Goal: Information Seeking & Learning: Understand process/instructions

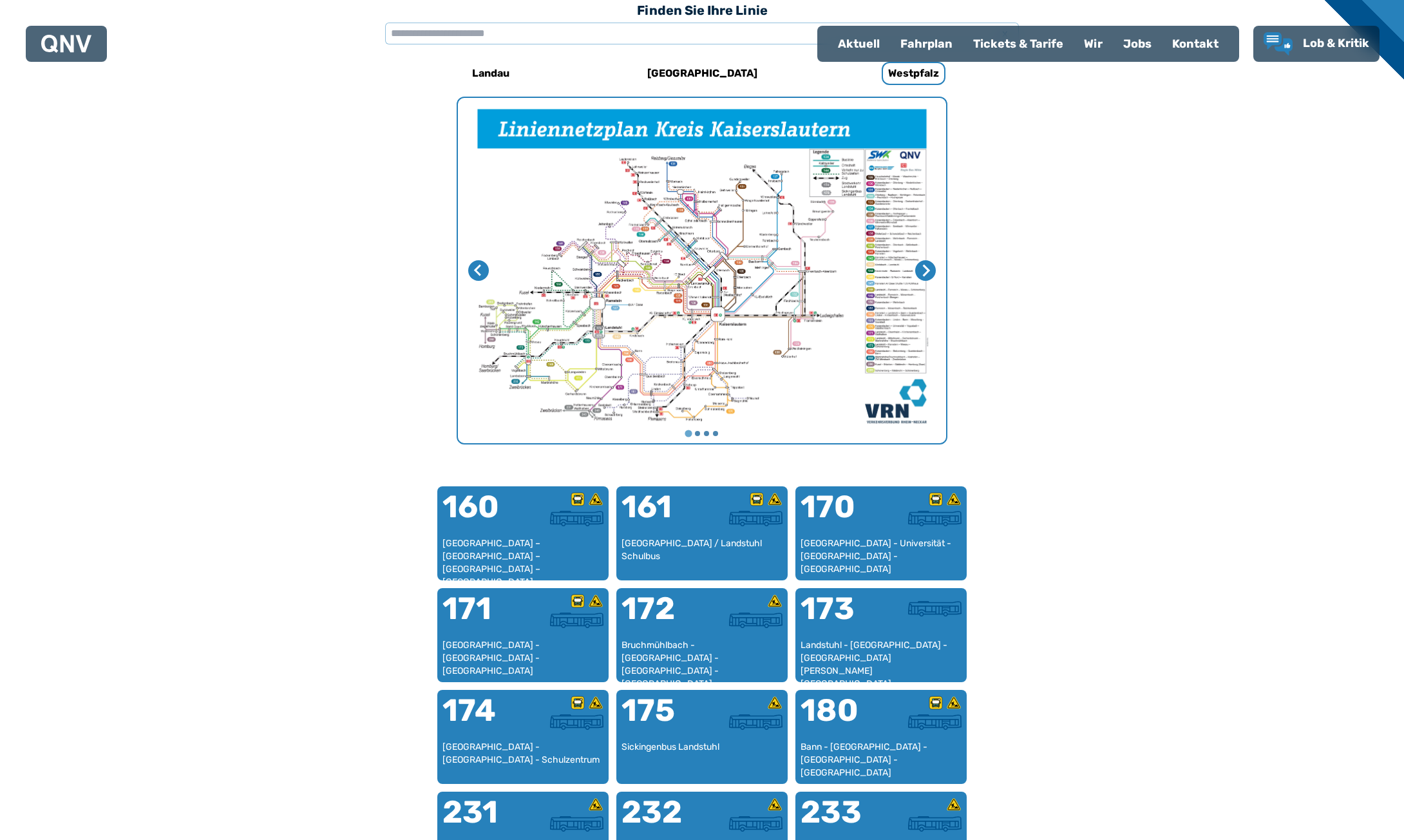
click at [831, 254] on img "1 von 4" at bounding box center [701, 270] width 488 height 345
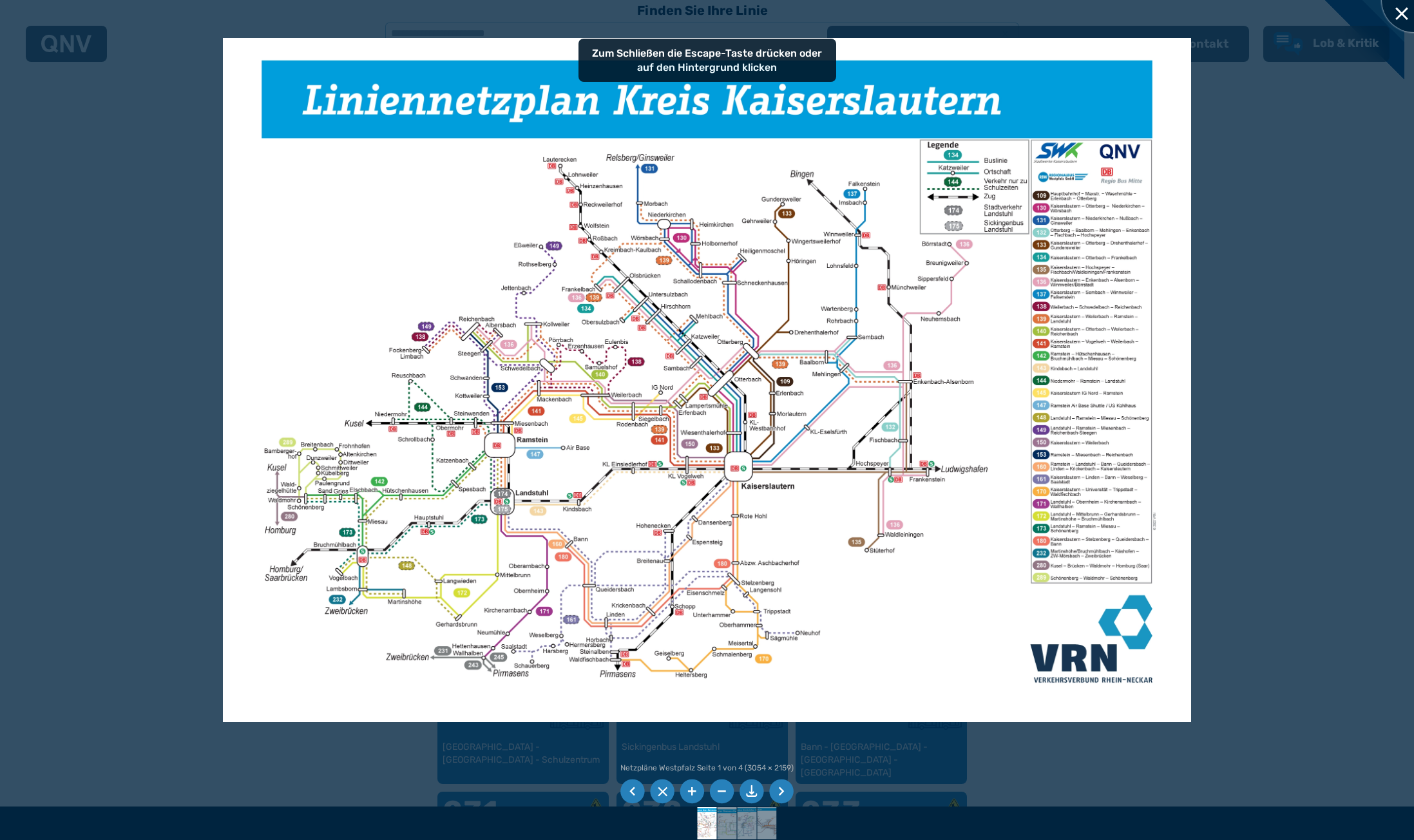
drag, startPoint x: 1393, startPoint y: 15, endPoint x: 1090, endPoint y: 183, distance: 346.5
click at [1393, 16] on div at bounding box center [1413, -1] width 64 height 64
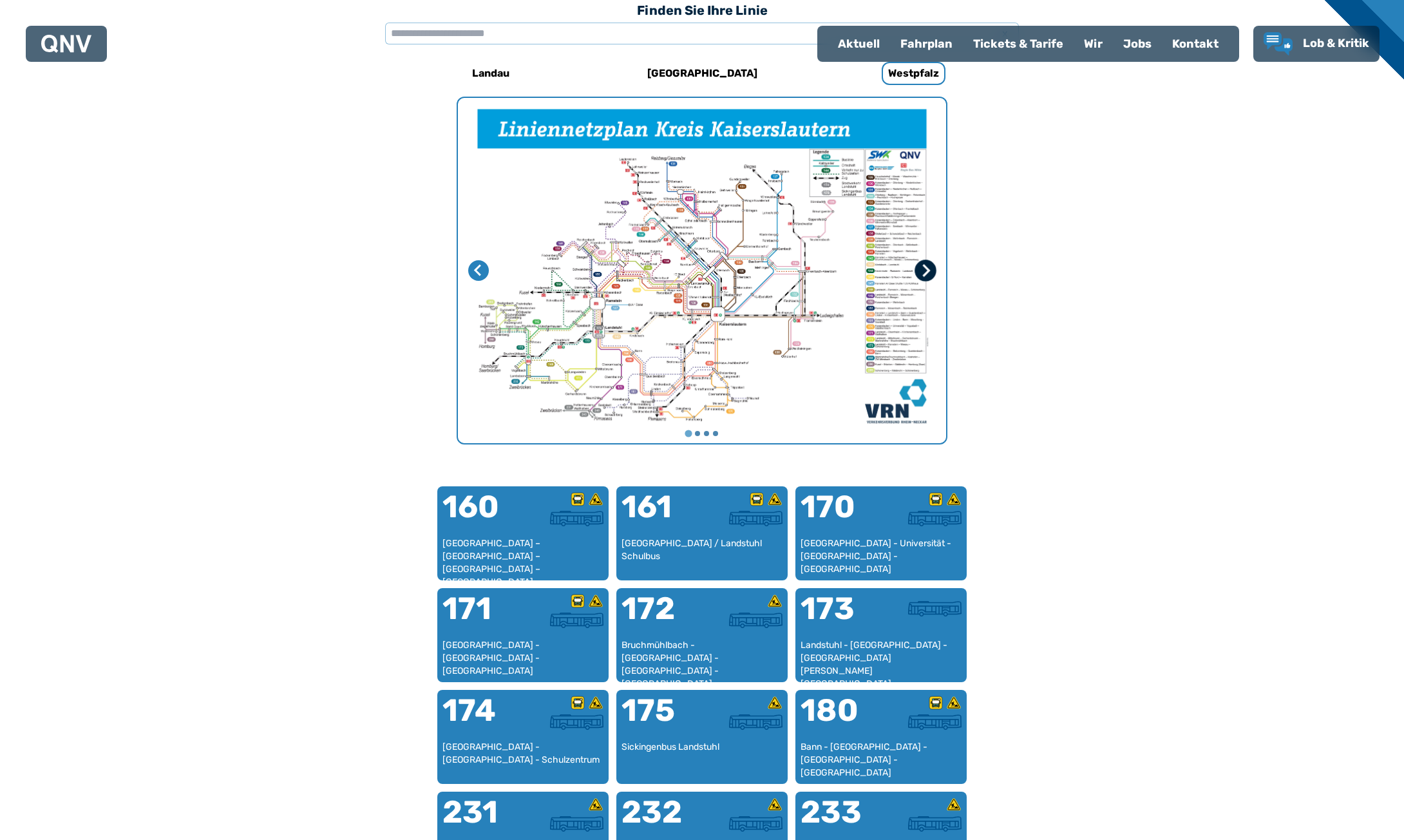
click at [922, 270] on icon "Nächste Seite" at bounding box center [926, 270] width 13 height 13
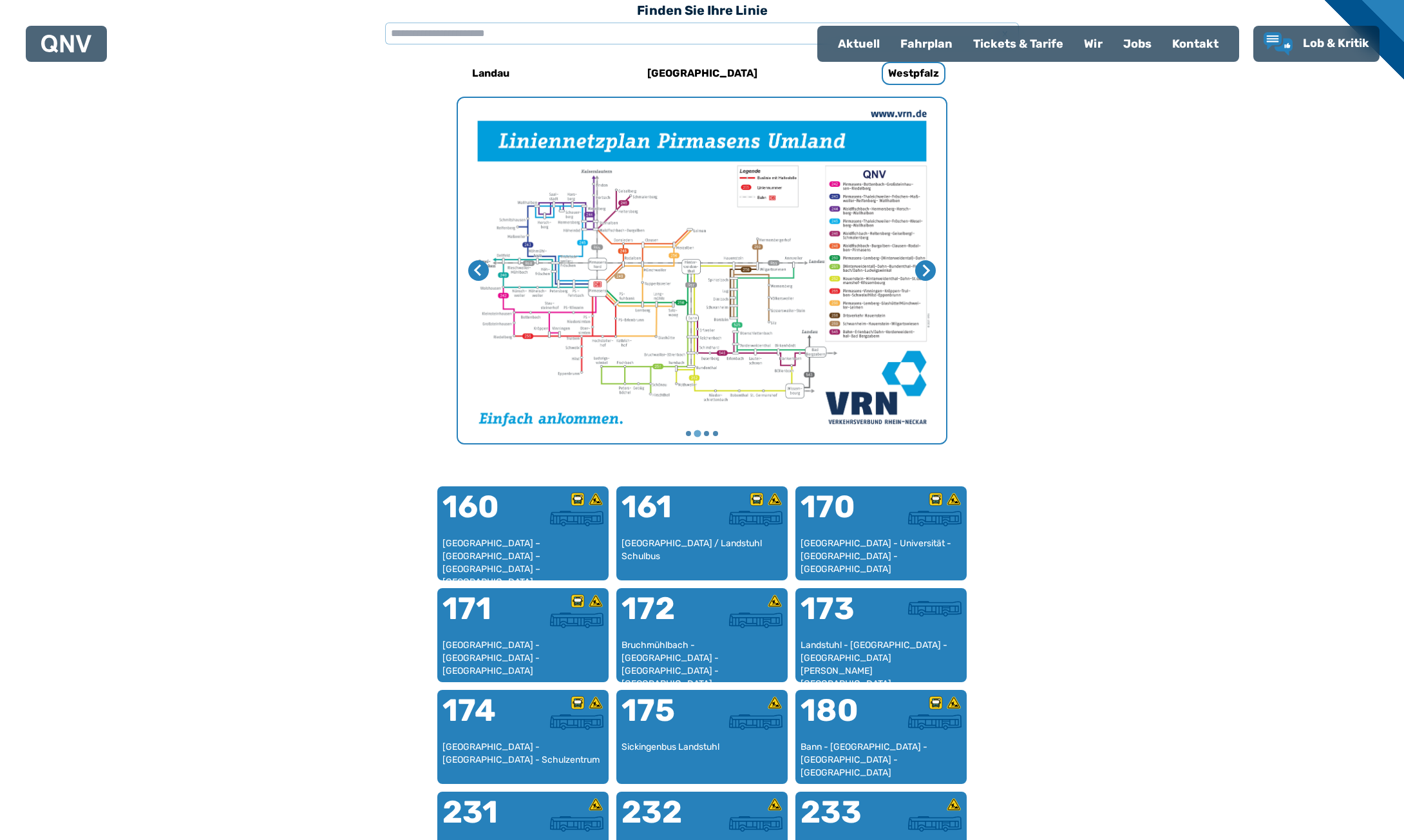
click at [639, 259] on img "2 von 4" at bounding box center [701, 270] width 488 height 345
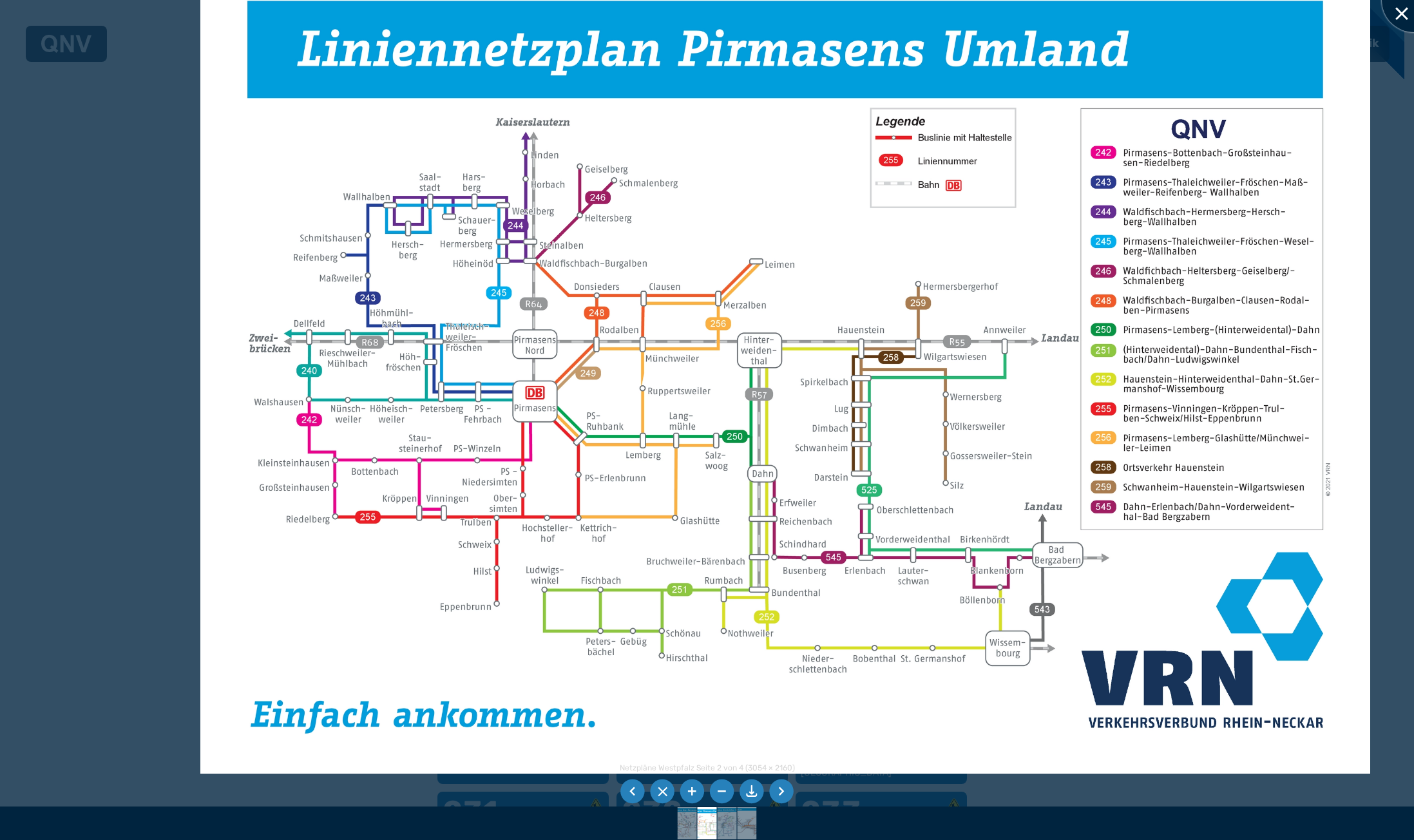
click at [1398, 11] on div at bounding box center [1413, -1] width 64 height 64
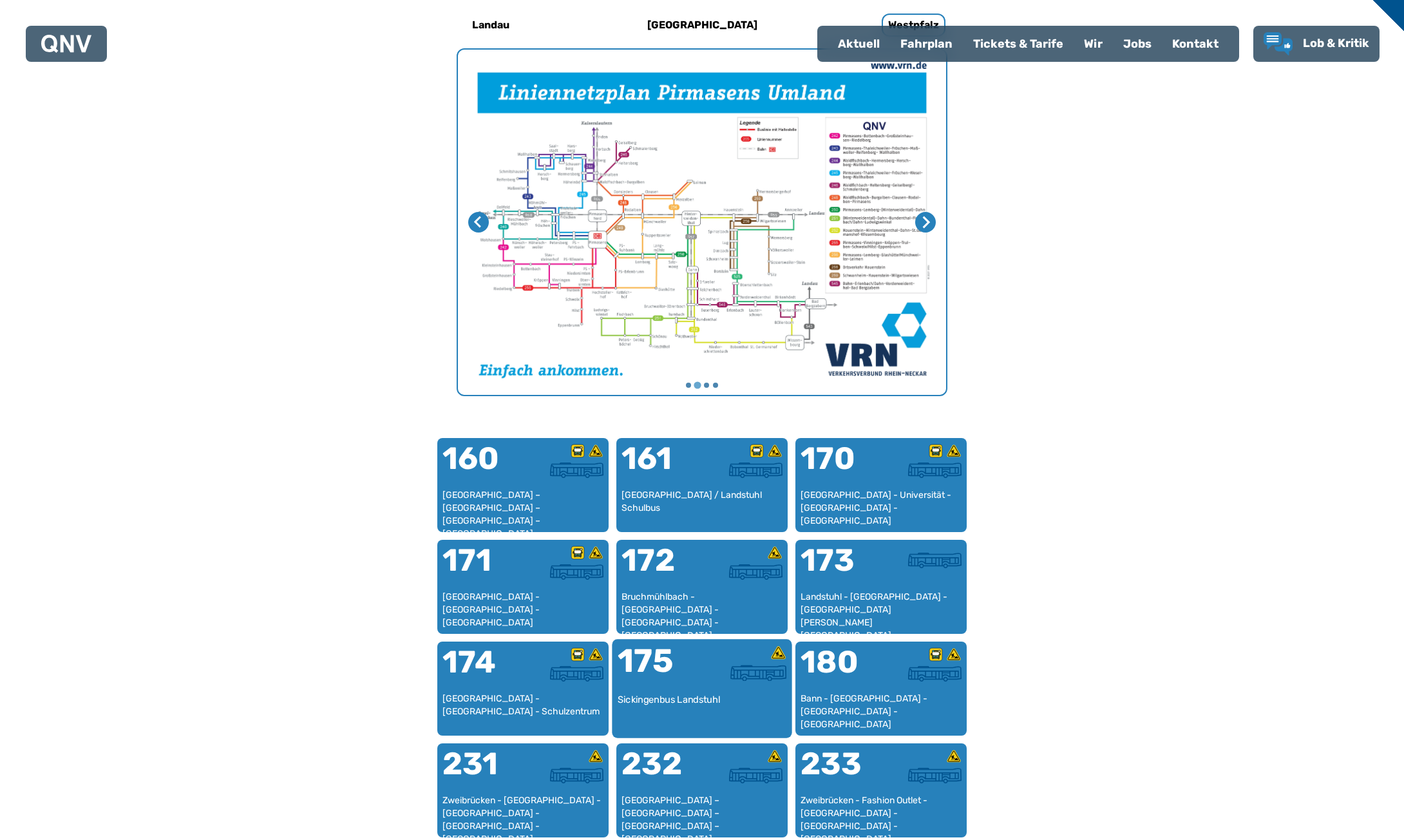
scroll to position [976, 0]
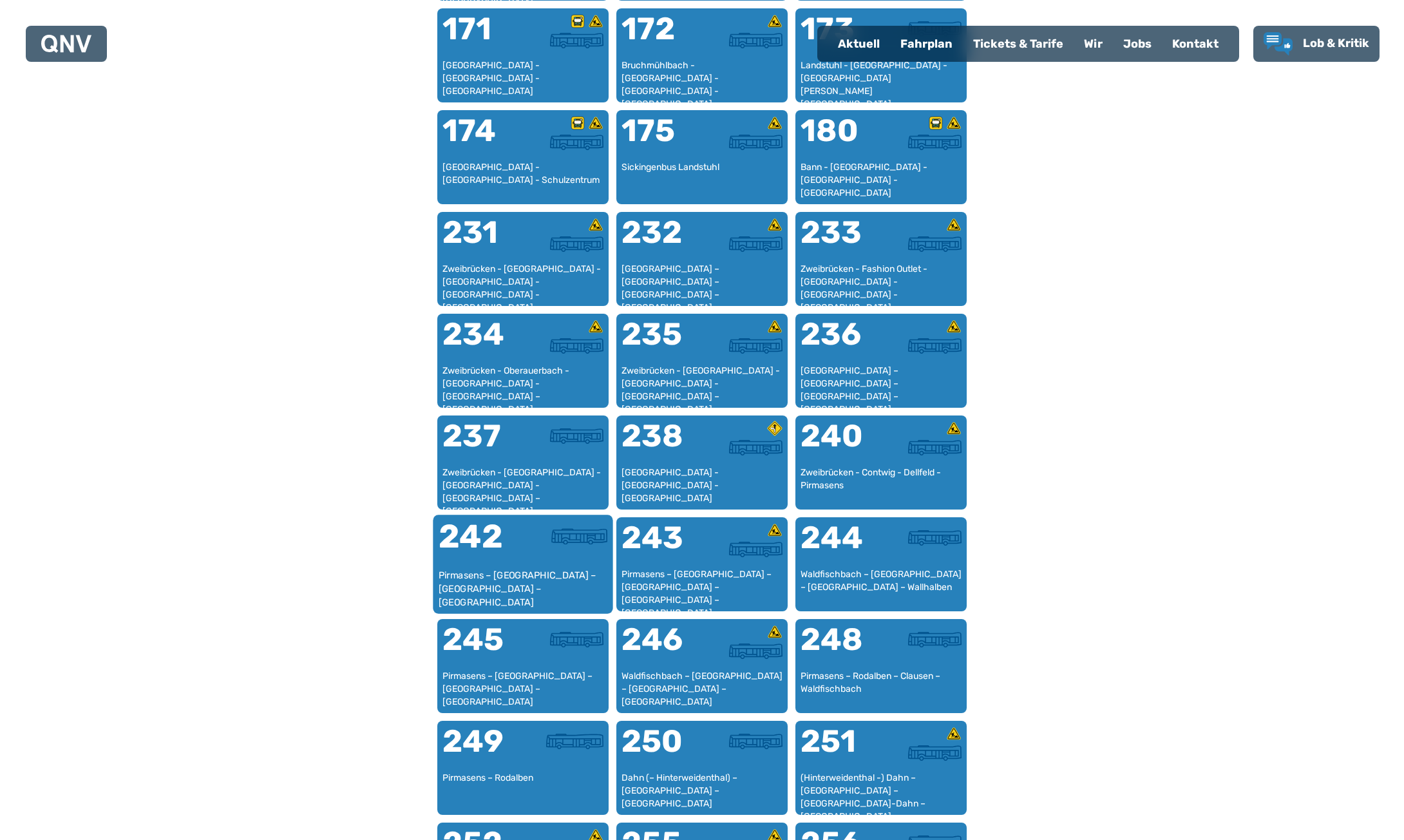
click at [524, 566] on div at bounding box center [565, 544] width 84 height 49
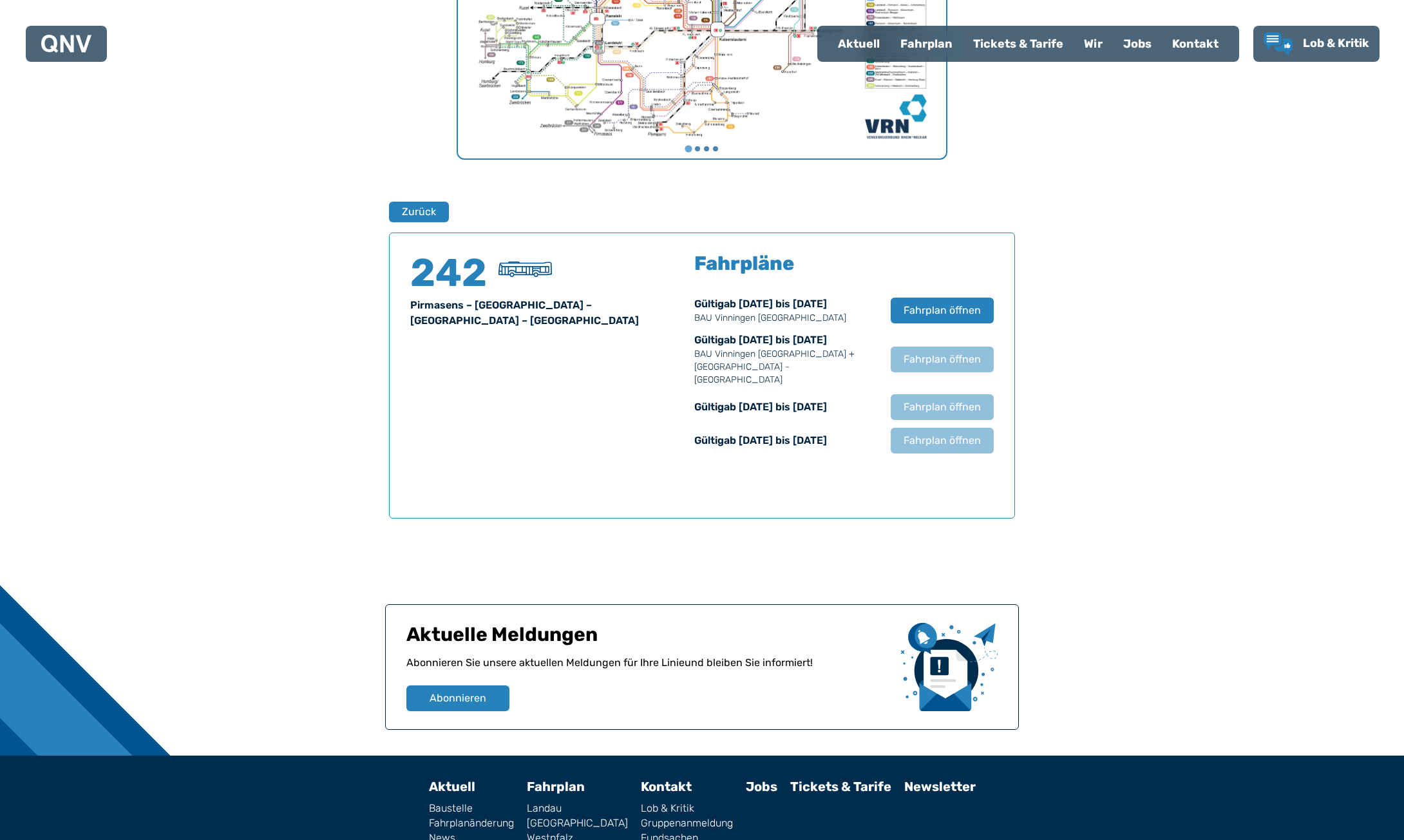
scroll to position [747, 0]
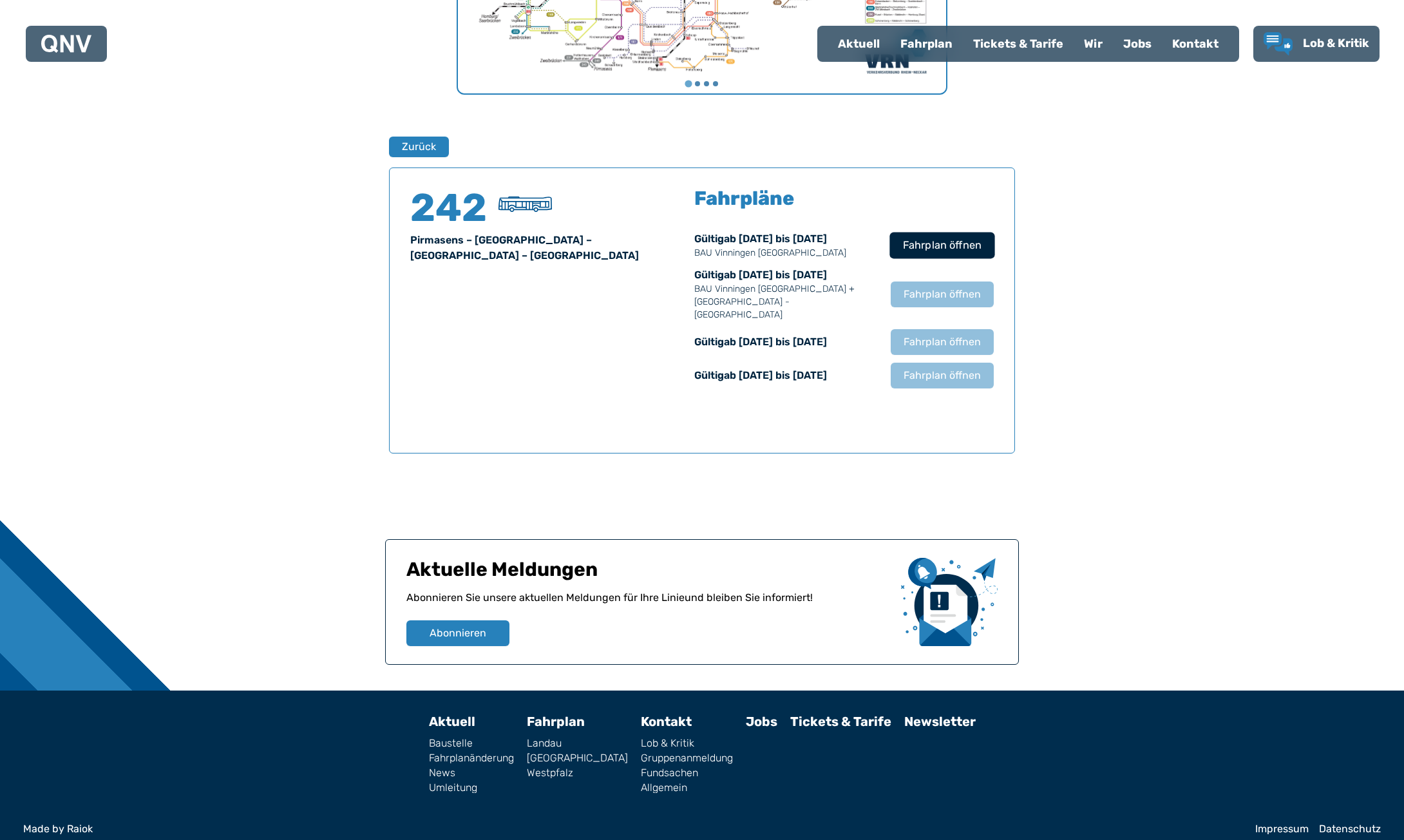
click at [951, 245] on span "Fahrplan öffnen" at bounding box center [942, 246] width 78 height 16
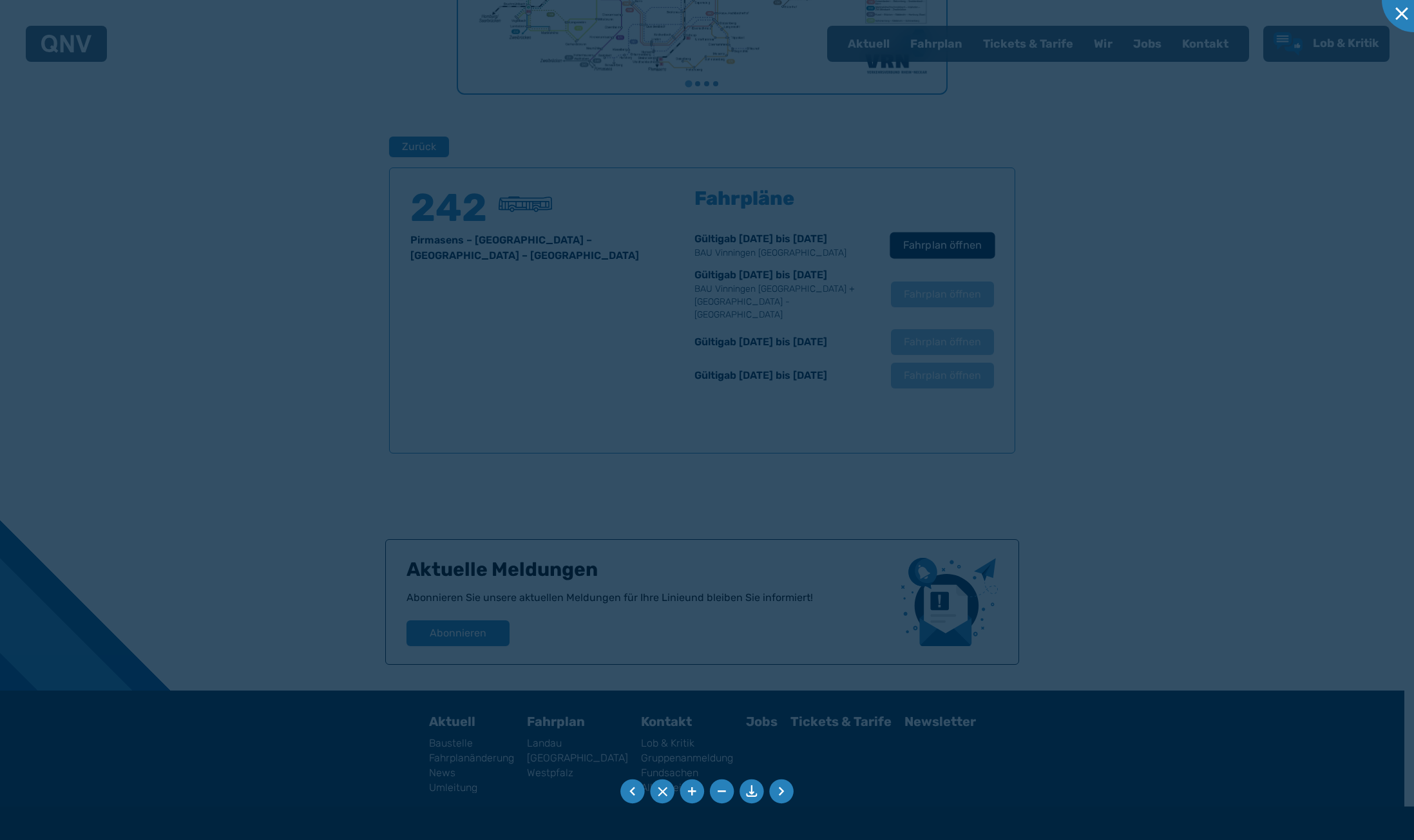
click at [951, 245] on div at bounding box center [707, 420] width 1414 height 840
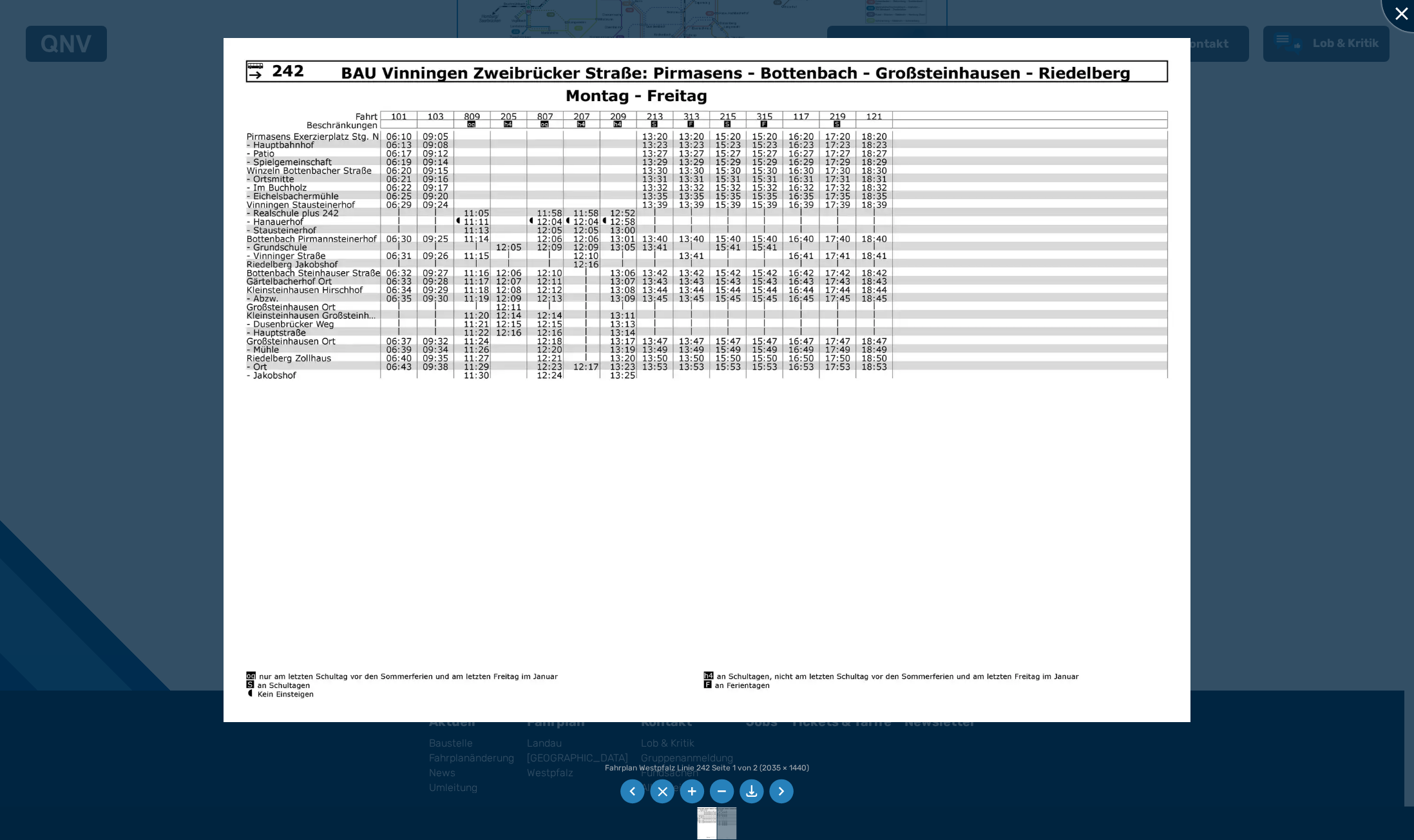
click at [1398, 16] on div at bounding box center [1413, -1] width 64 height 64
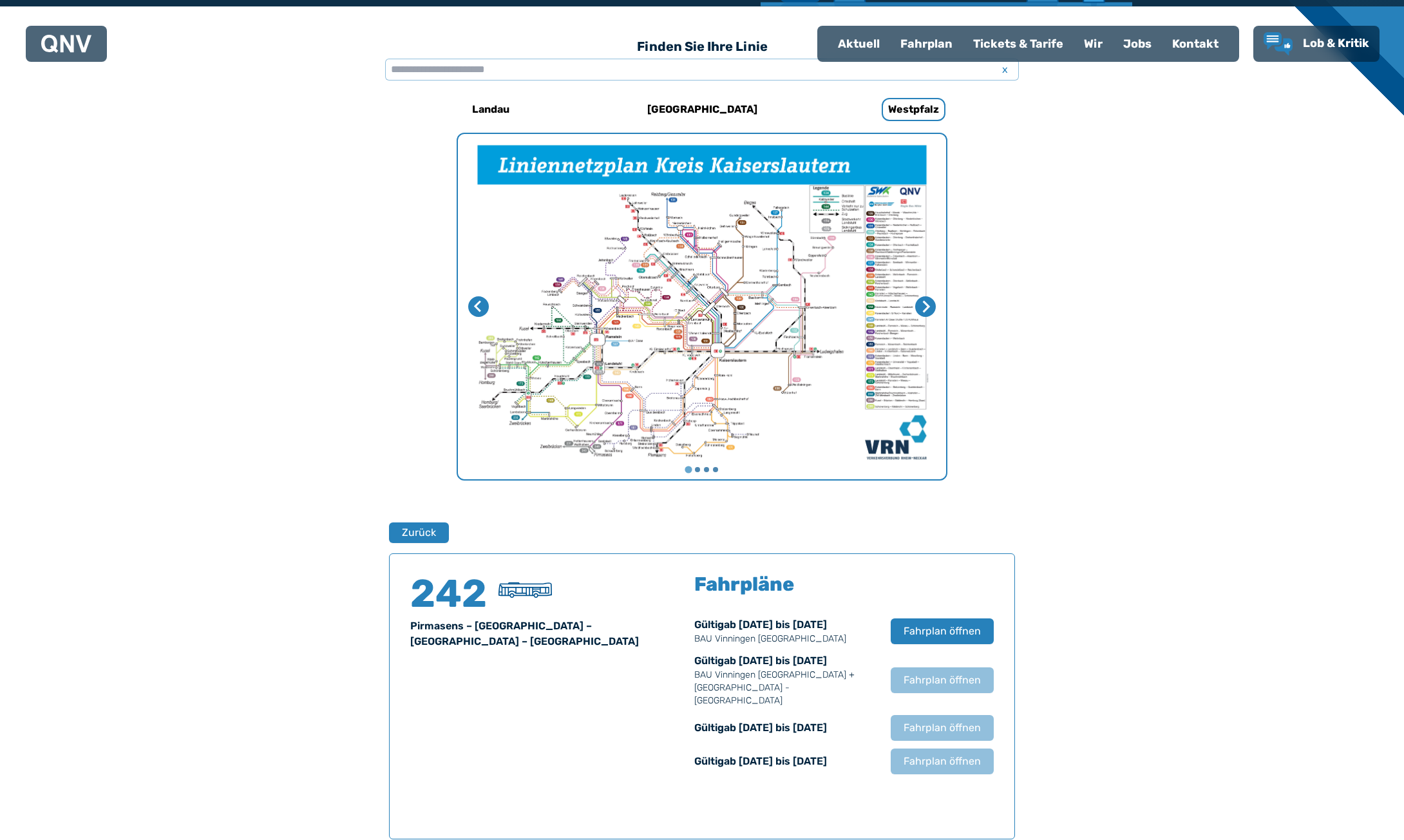
scroll to position [360, 0]
click at [690, 348] on img "1 von 4" at bounding box center [701, 307] width 488 height 345
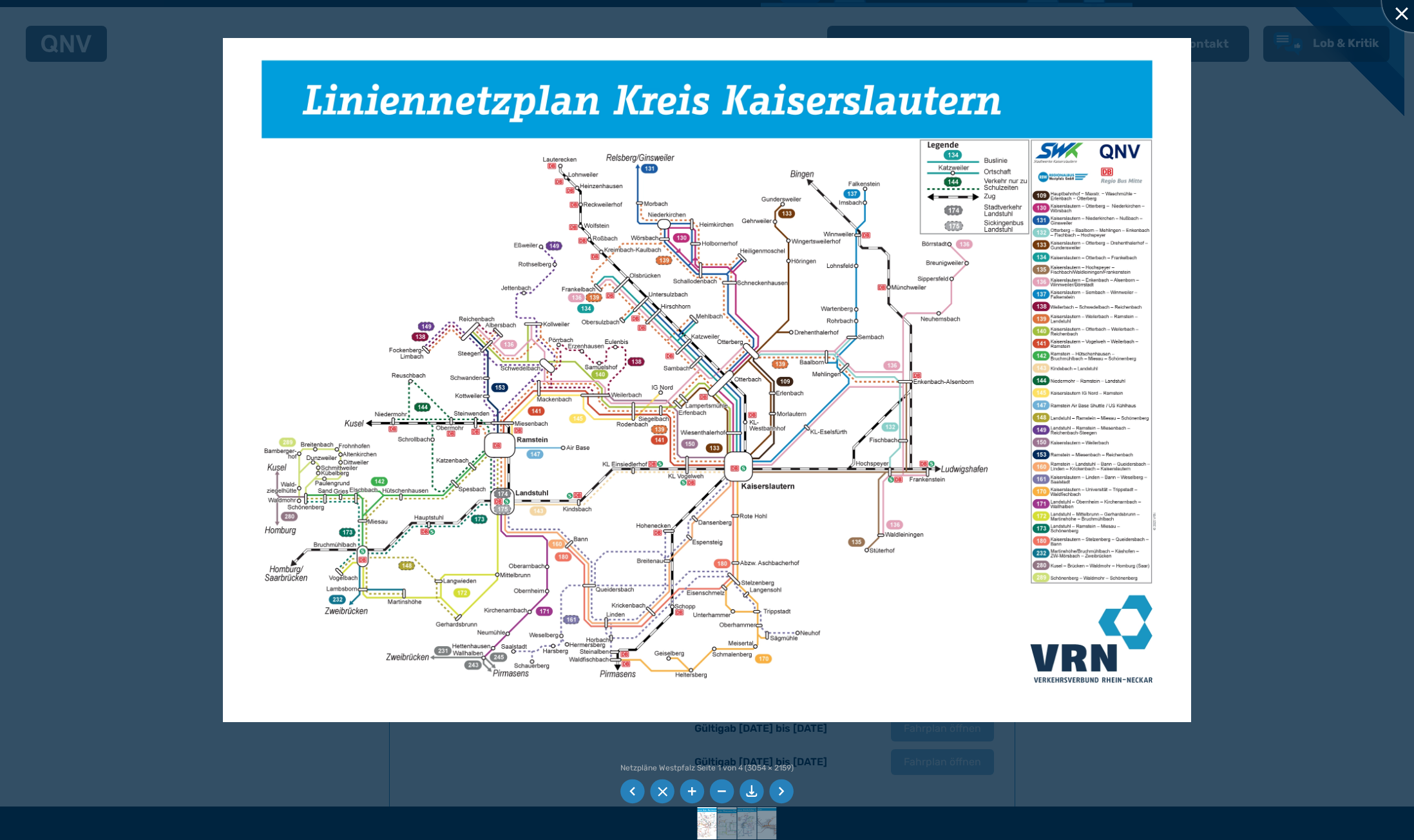
click at [1404, 12] on div at bounding box center [1413, -1] width 64 height 64
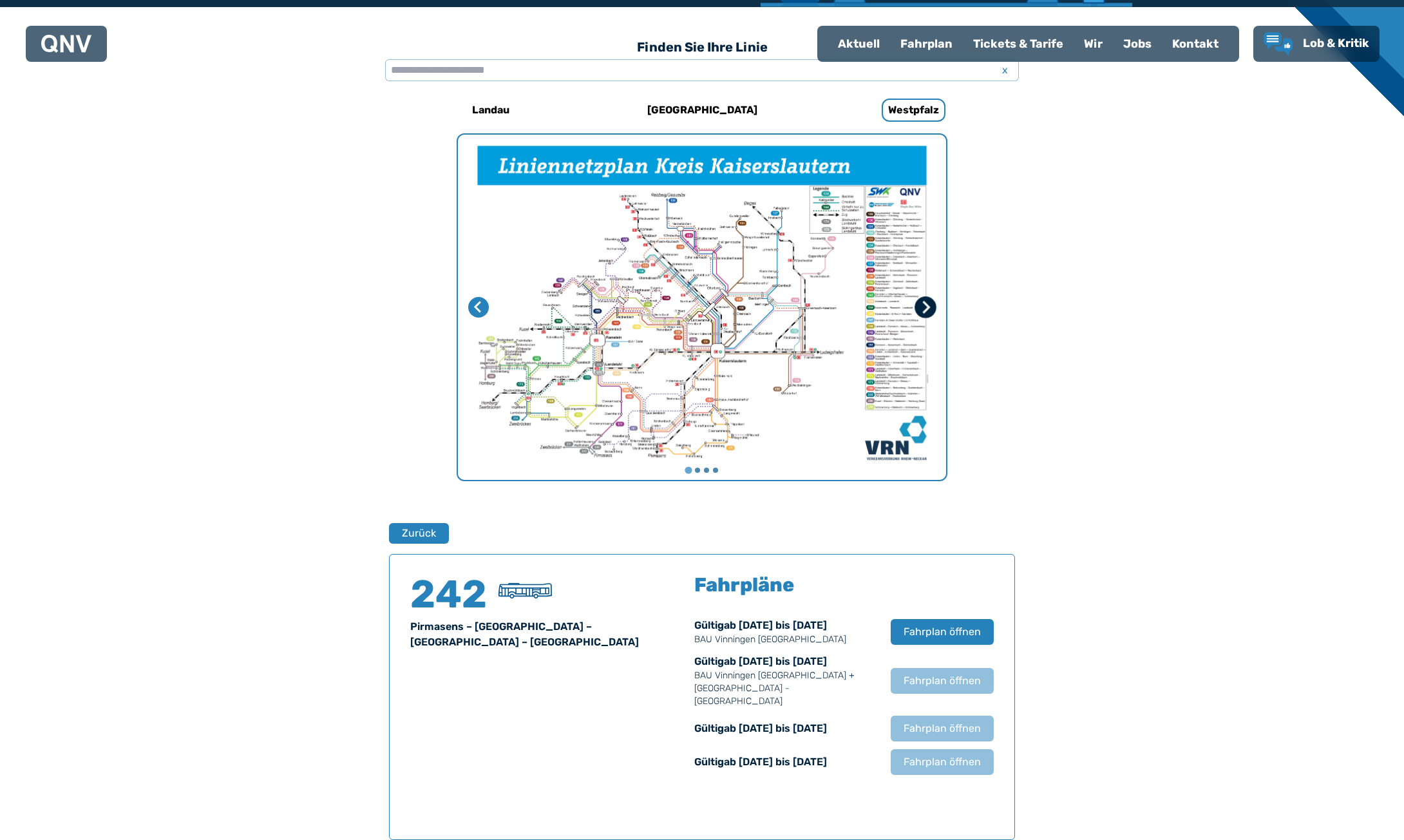
click at [926, 303] on icon "Nächste Seite" at bounding box center [927, 307] width 8 height 12
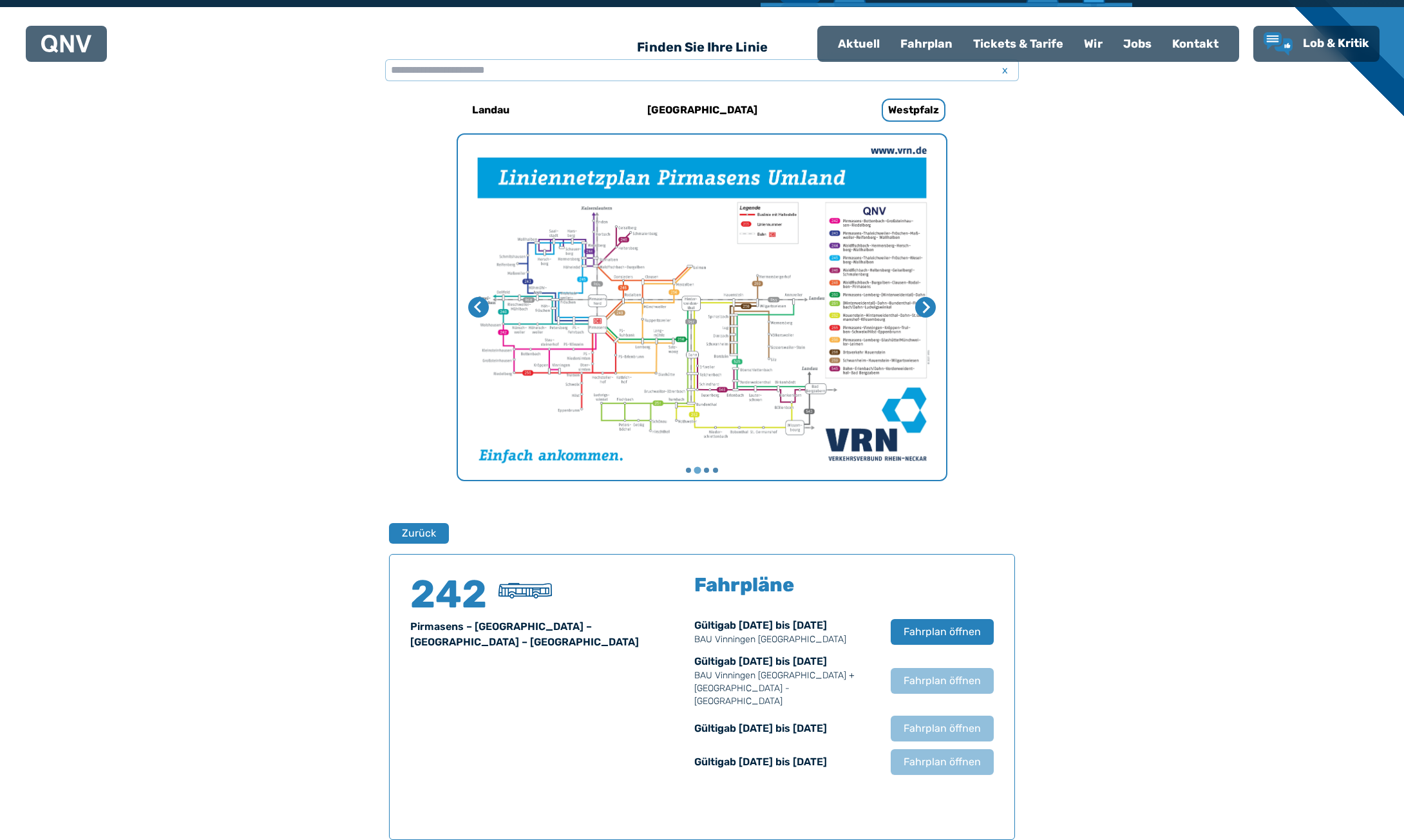
click at [698, 306] on img "2 von 4" at bounding box center [701, 307] width 488 height 345
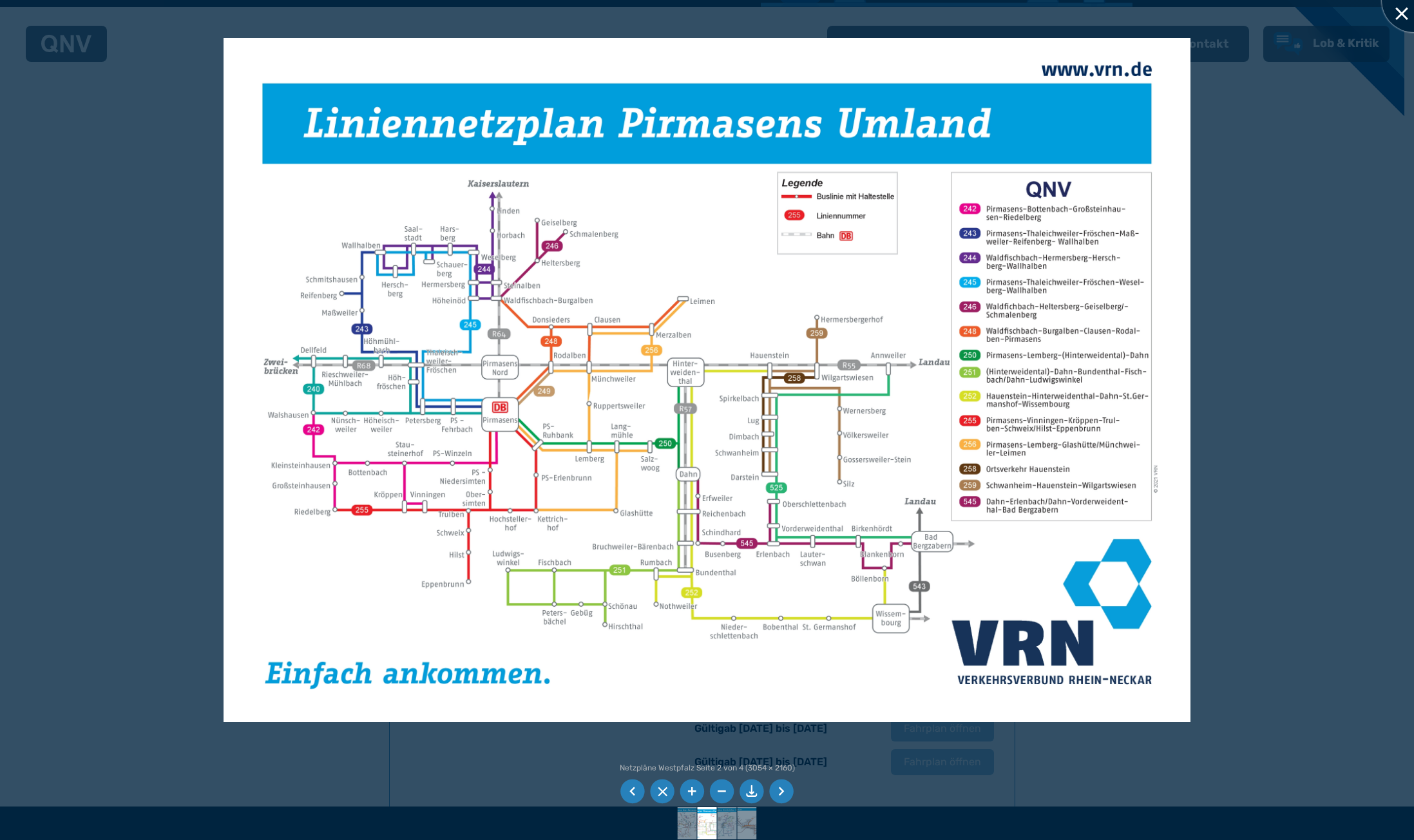
click at [1393, 14] on div at bounding box center [1413, -1] width 64 height 64
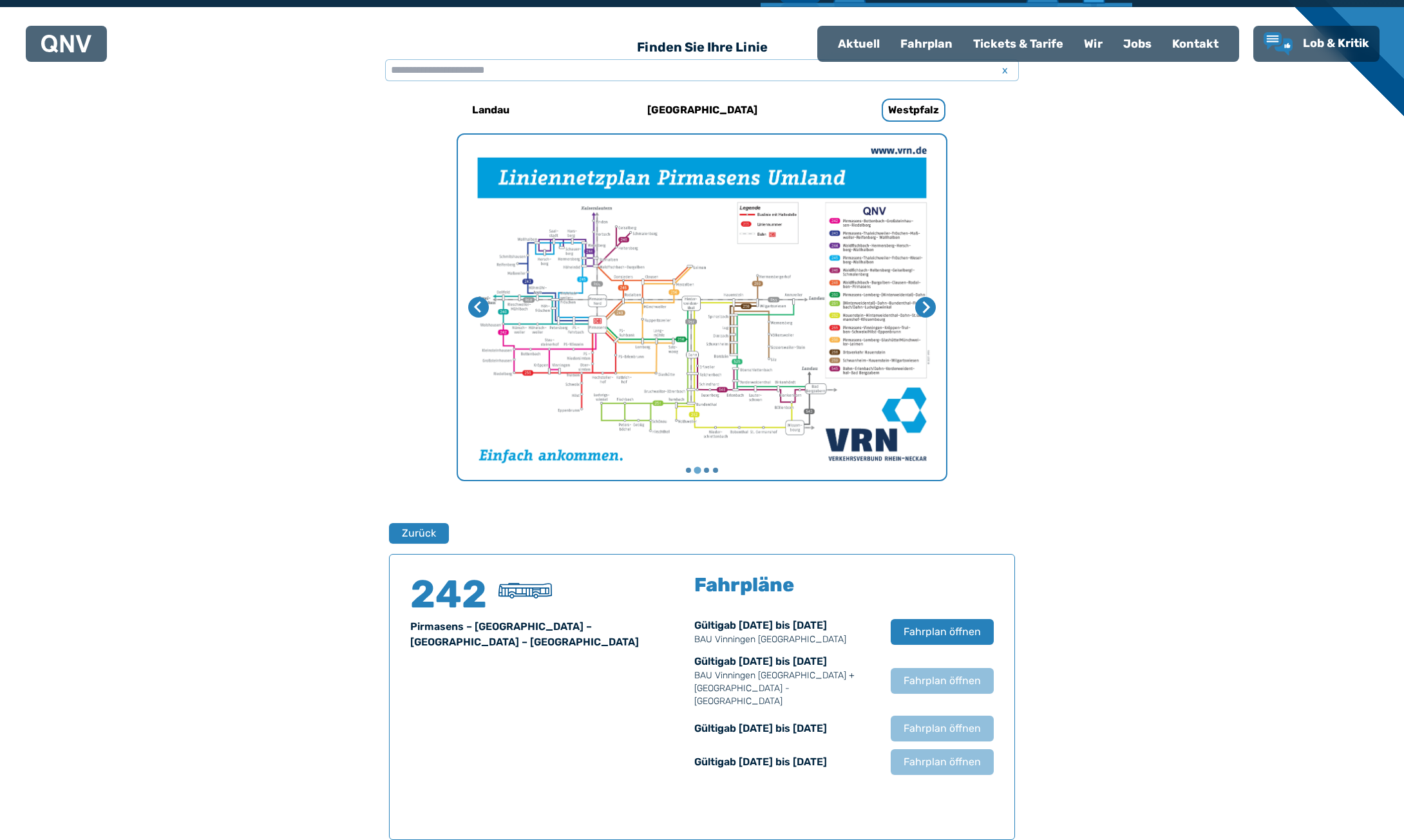
drag, startPoint x: 76, startPoint y: 303, endPoint x: 233, endPoint y: 183, distance: 197.6
click at [76, 303] on div "Finden Sie Ihre Linie x [GEOGRAPHIC_DATA] [GEOGRAPHIC_DATA] Zurück 242 [GEOGRAP…" at bounding box center [702, 542] width 1404 height 1069
click at [110, 179] on div "Finden Sie Ihre Linie x [GEOGRAPHIC_DATA] [GEOGRAPHIC_DATA] Zurück 242 [GEOGRAP…" at bounding box center [702, 542] width 1404 height 1069
